Goal: Task Accomplishment & Management: Use online tool/utility

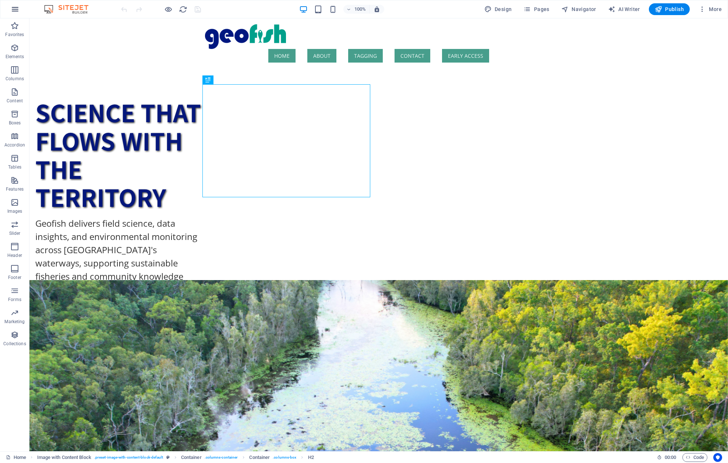
click at [15, 14] on button "button" at bounding box center [15, 9] width 18 height 18
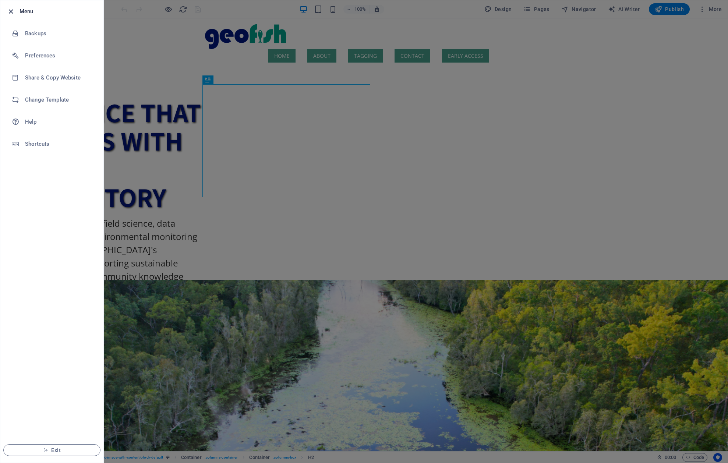
click at [13, 9] on icon "button" at bounding box center [11, 11] width 8 height 8
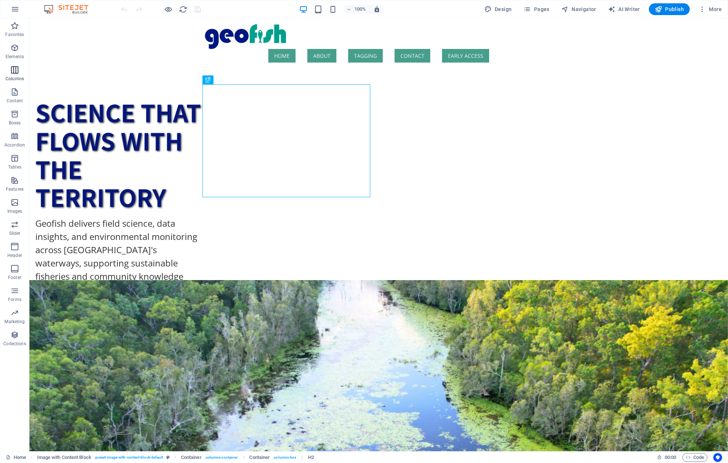
click at [16, 71] on icon "button" at bounding box center [14, 70] width 9 height 9
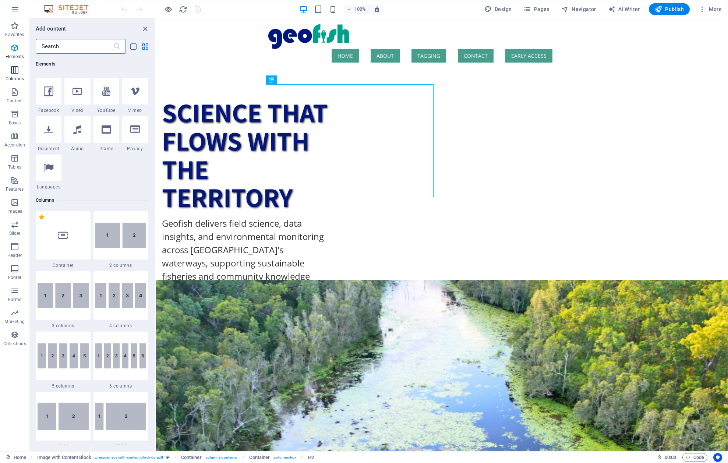
scroll to position [364, 0]
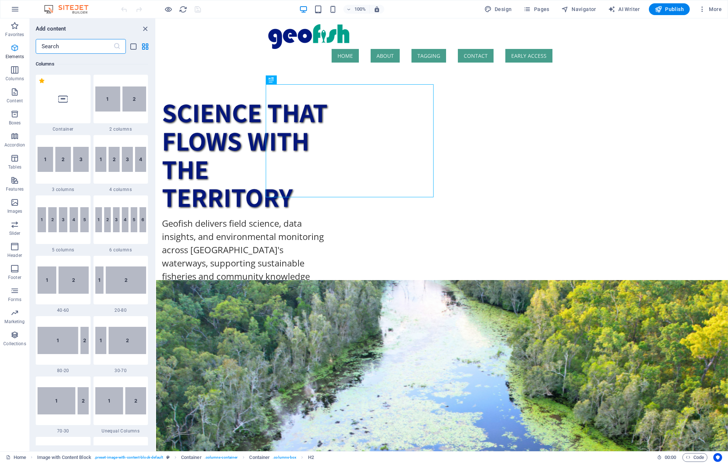
click at [16, 49] on icon "button" at bounding box center [14, 47] width 9 height 9
click at [82, 45] on input "text" at bounding box center [75, 46] width 78 height 15
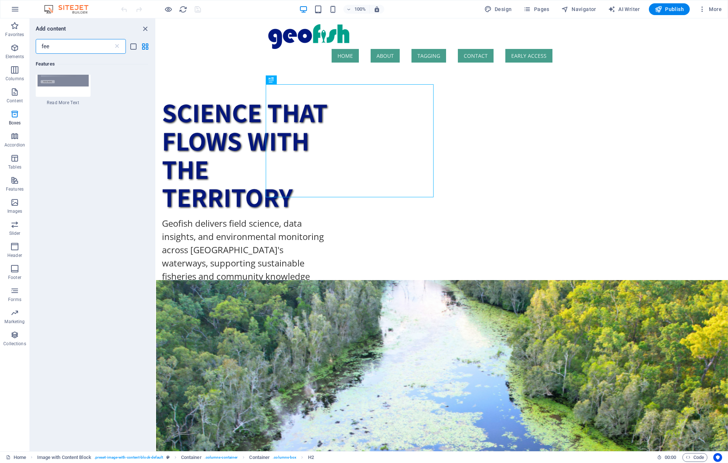
scroll to position [0, 0]
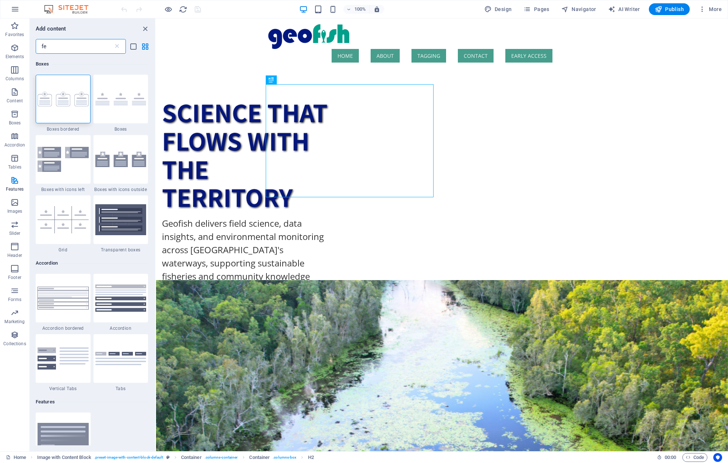
type input "f"
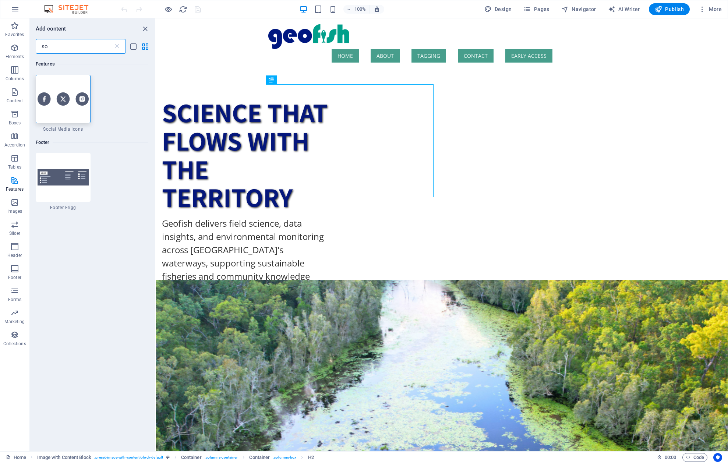
type input "s"
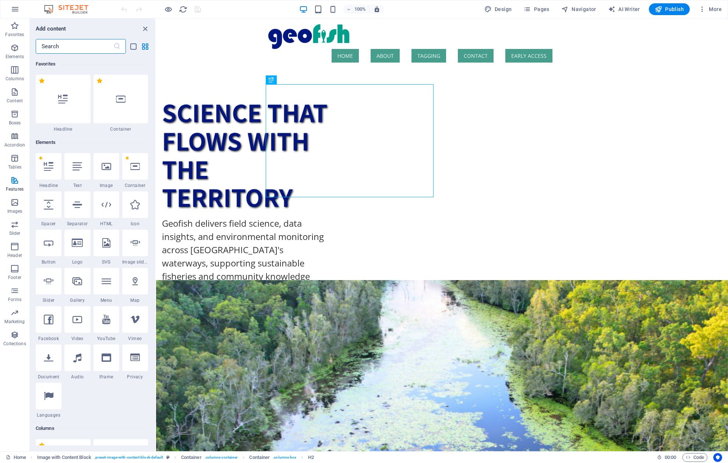
click at [11, 383] on div "Favorites Elements Columns Content Boxes Accordion Tables Features Images Slide…" at bounding box center [14, 234] width 29 height 433
click at [144, 29] on icon "close panel" at bounding box center [145, 29] width 8 height 8
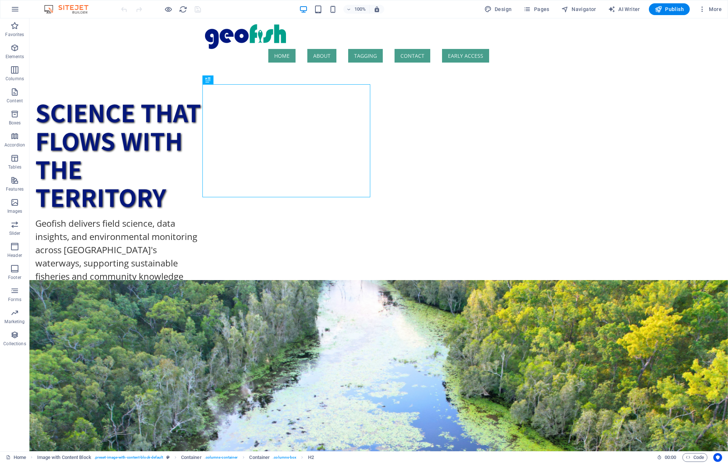
click at [76, 8] on img at bounding box center [69, 9] width 55 height 9
click at [703, 9] on icon "button" at bounding box center [702, 9] width 7 height 7
click at [102, 75] on div at bounding box center [364, 231] width 728 height 463
click at [17, 10] on icon "button" at bounding box center [15, 9] width 9 height 9
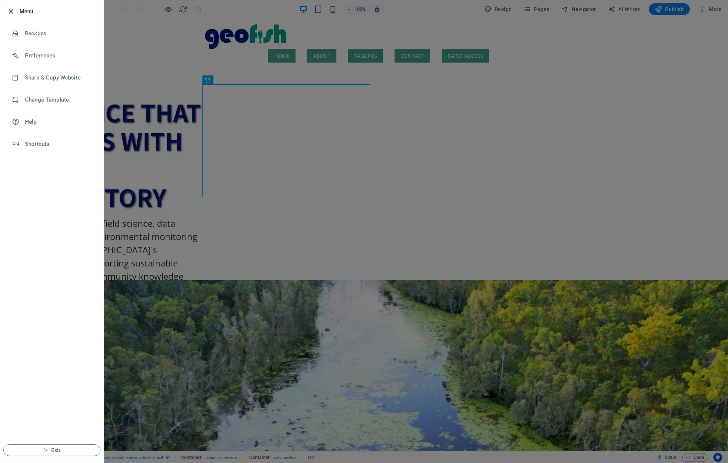
click at [11, 12] on icon "button" at bounding box center [11, 11] width 8 height 8
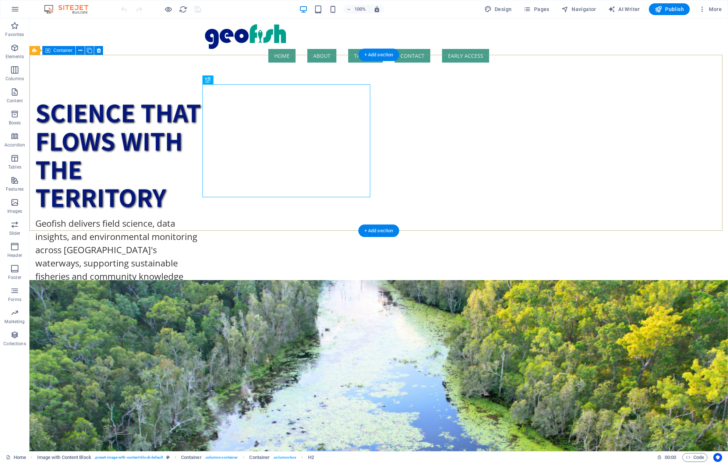
click at [93, 68] on div "Science that flows with the Territory Geofish delivers field science, data insi…" at bounding box center [378, 222] width 699 height 308
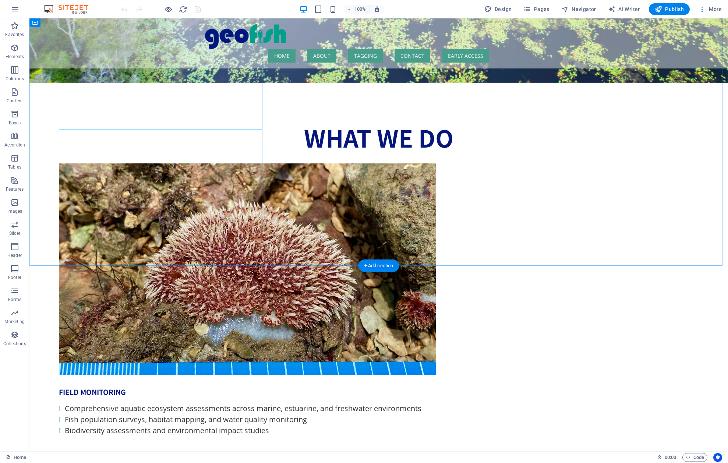
scroll to position [737, 0]
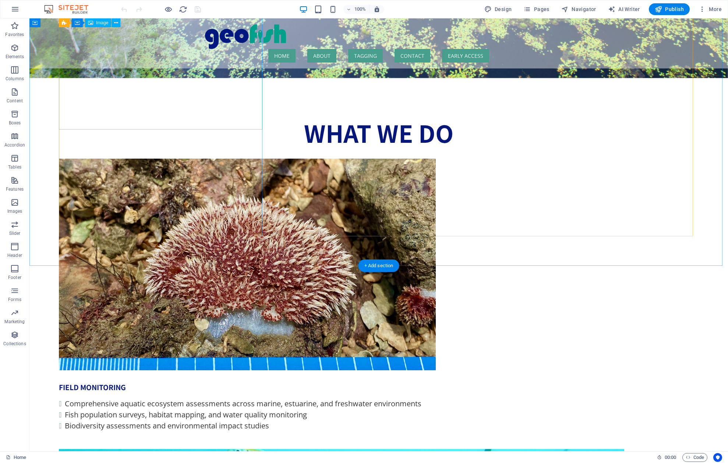
click at [135, 159] on figure at bounding box center [188, 265] width 258 height 212
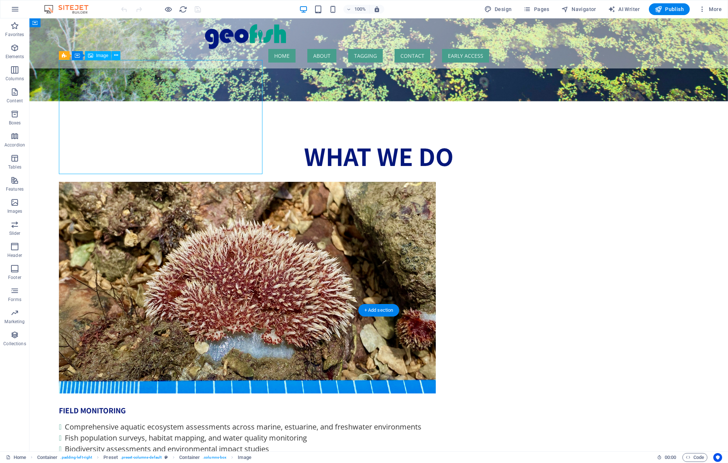
scroll to position [892, 0]
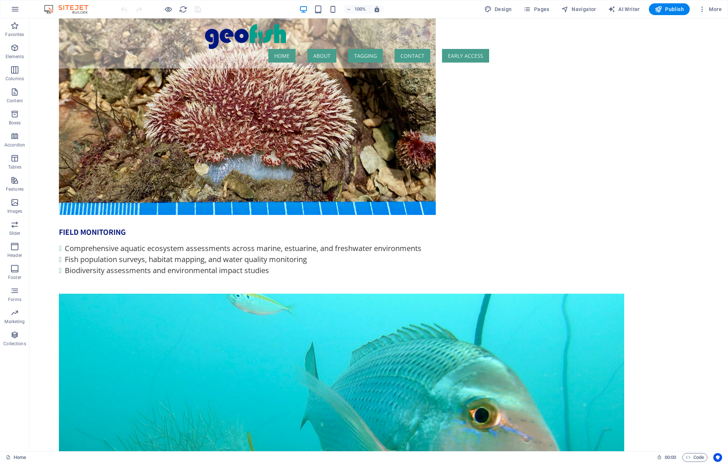
click at [29, 10] on div "100% Design Pages Navigator AI Writer Publish More" at bounding box center [363, 9] width 727 height 18
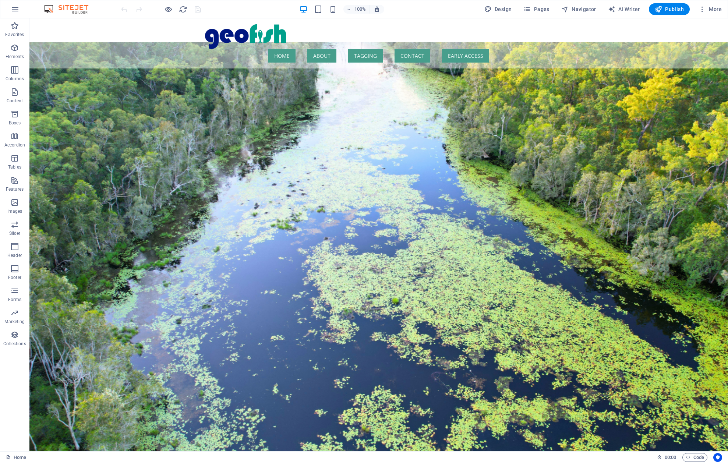
scroll to position [0, 0]
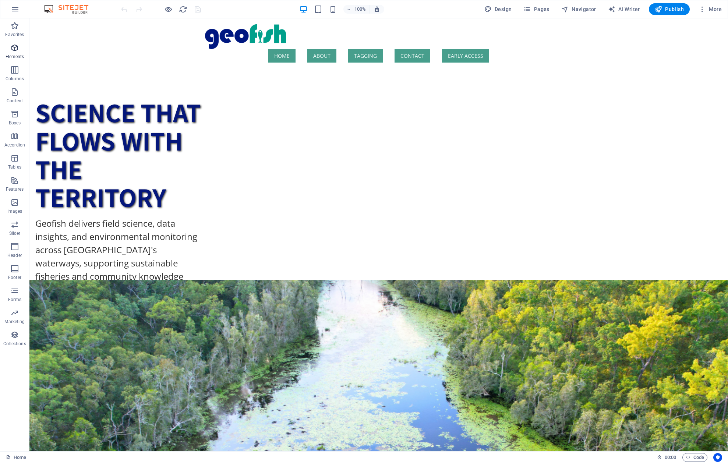
click at [13, 46] on icon "button" at bounding box center [14, 47] width 9 height 9
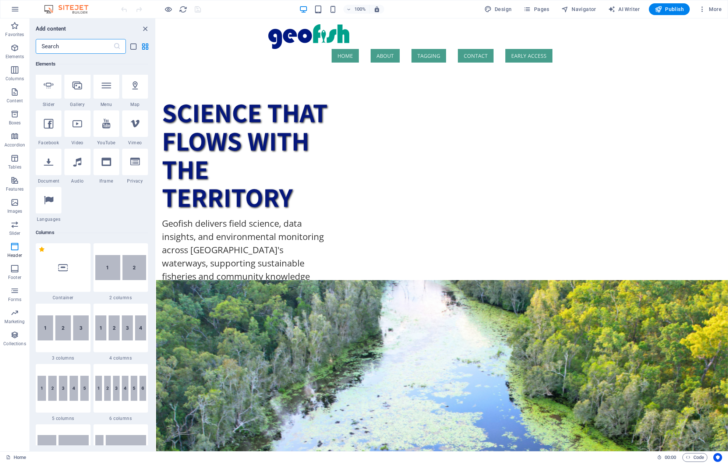
scroll to position [189, 0]
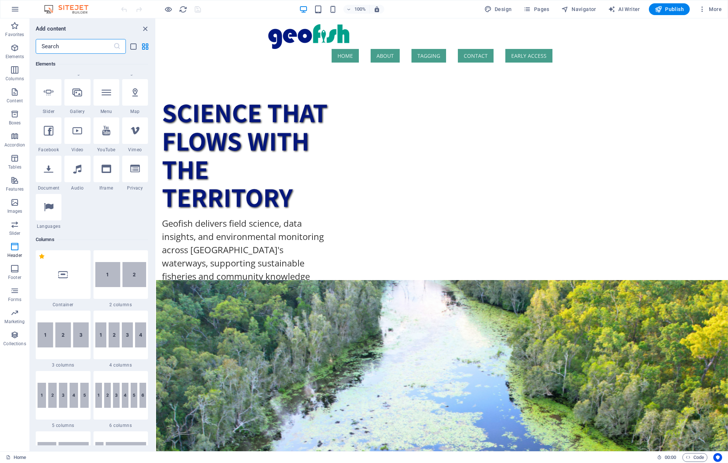
click at [175, 68] on div "Science that flows with the Territory Geofish delivers field science, data insi…" at bounding box center [442, 222] width 572 height 308
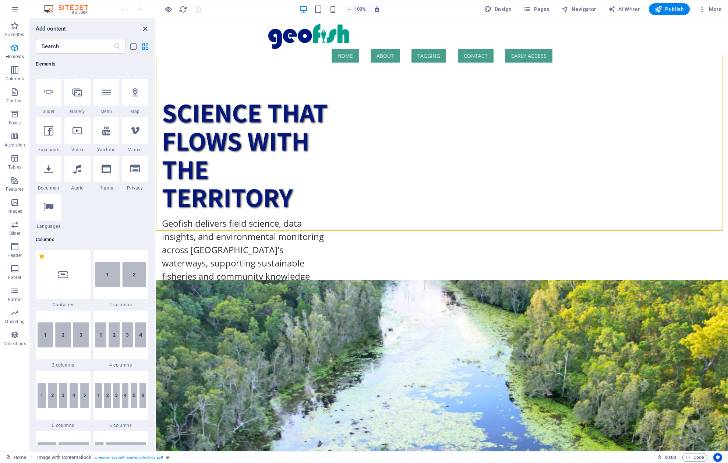
click at [144, 29] on icon "close panel" at bounding box center [145, 29] width 8 height 8
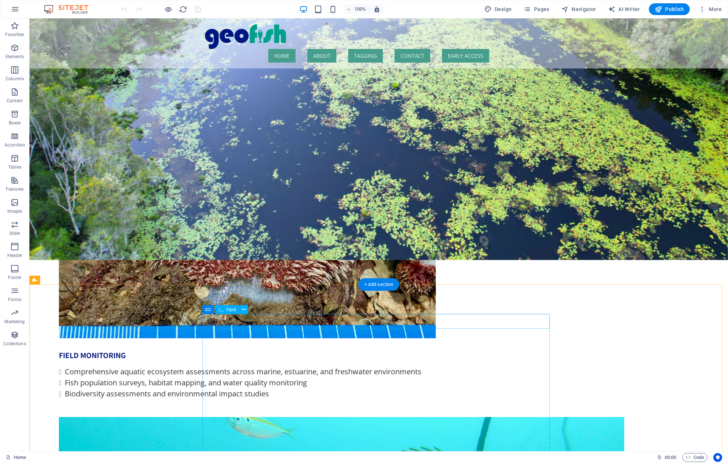
scroll to position [892, 0]
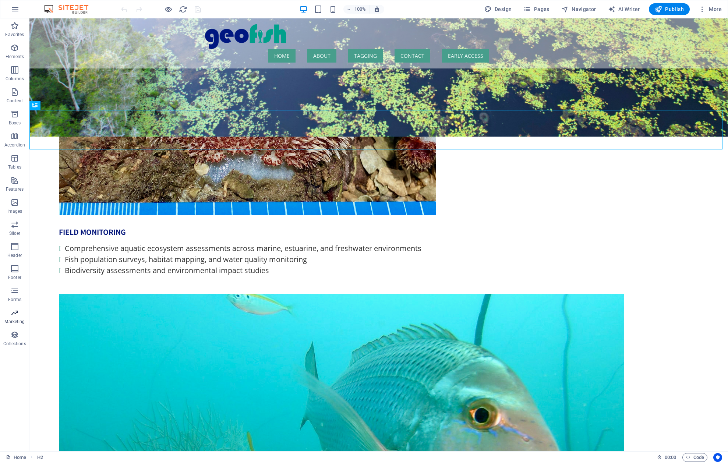
click at [16, 314] on icon "button" at bounding box center [14, 312] width 9 height 9
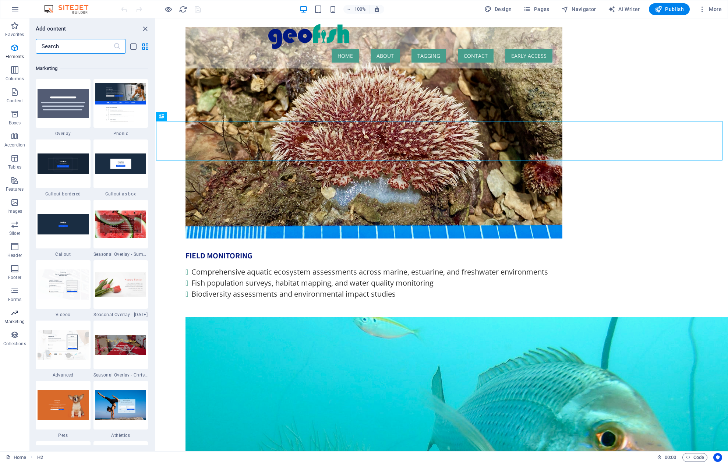
scroll to position [5995, 0]
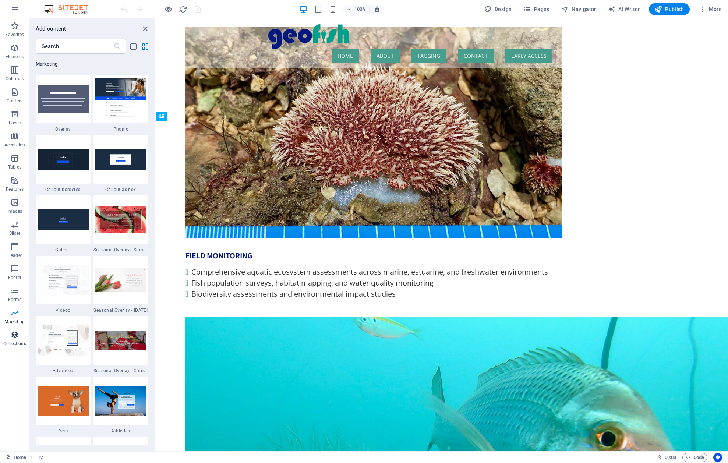
click at [11, 336] on icon "button" at bounding box center [14, 334] width 9 height 9
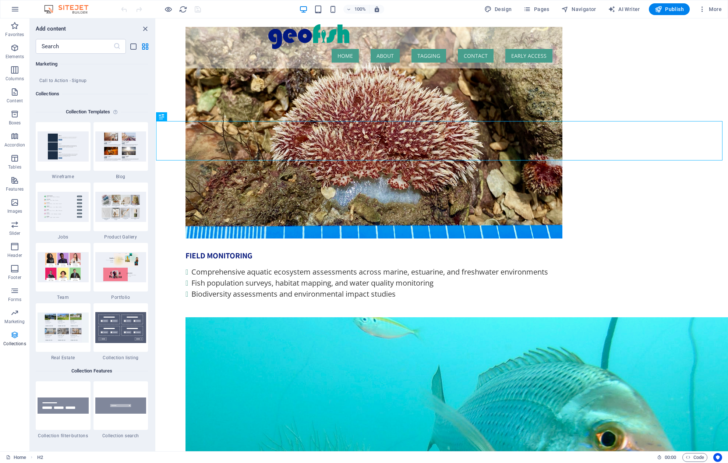
scroll to position [6737, 0]
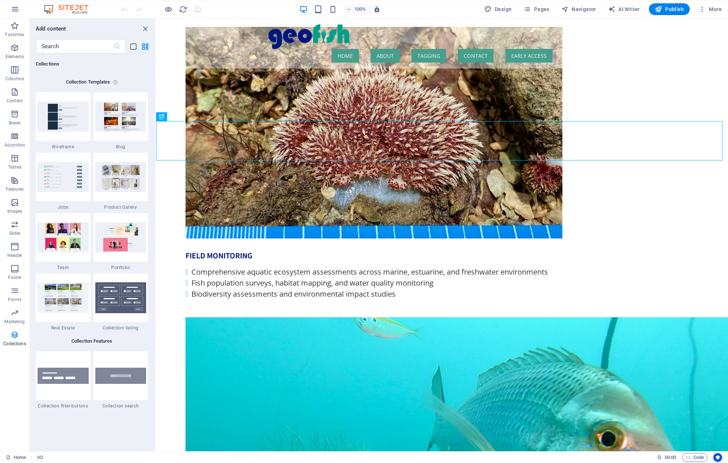
click at [11, 349] on button "Collections" at bounding box center [14, 339] width 29 height 22
